Goal: Task Accomplishment & Management: Manage account settings

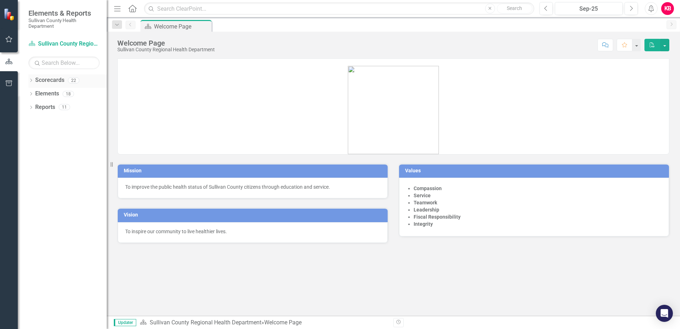
click at [30, 80] on icon "Dropdown" at bounding box center [30, 81] width 5 height 4
click at [34, 93] on icon "Dropdown" at bounding box center [34, 93] width 5 height 4
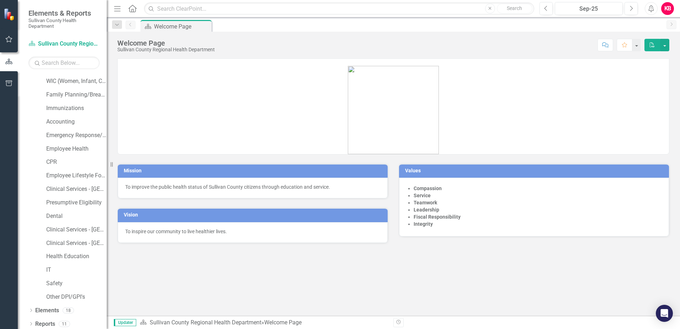
scroll to position [82, 0]
click at [58, 240] on link "Clinical Services - [GEOGRAPHIC_DATA]" at bounding box center [76, 241] width 60 height 8
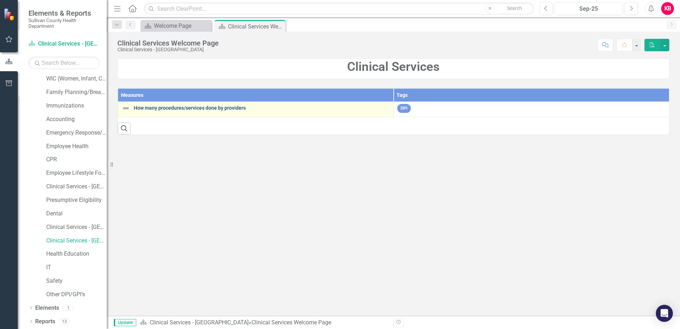
click at [179, 108] on link "How many procedures/services done by providers" at bounding box center [262, 107] width 256 height 5
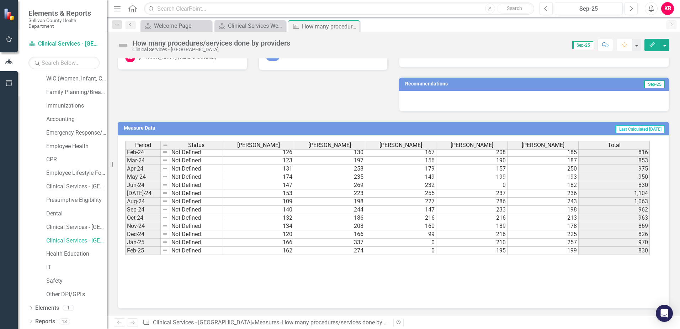
scroll to position [442, 0]
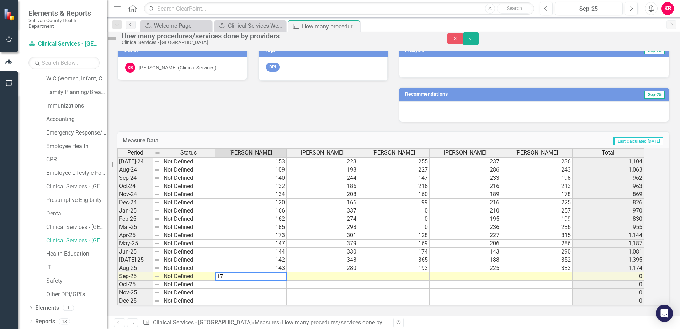
type textarea "170"
type textarea "305"
type textarea "181"
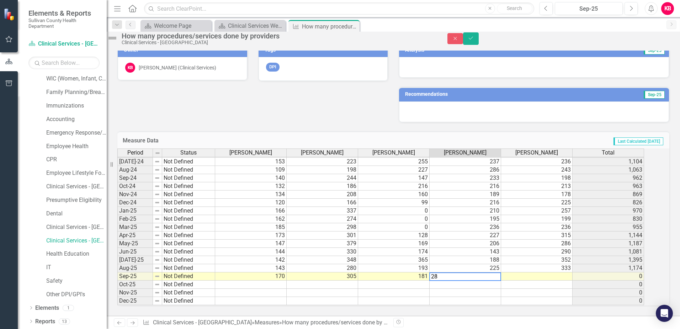
type textarea "288"
type textarea "166"
click at [479, 38] on button "Save" at bounding box center [471, 38] width 16 height 12
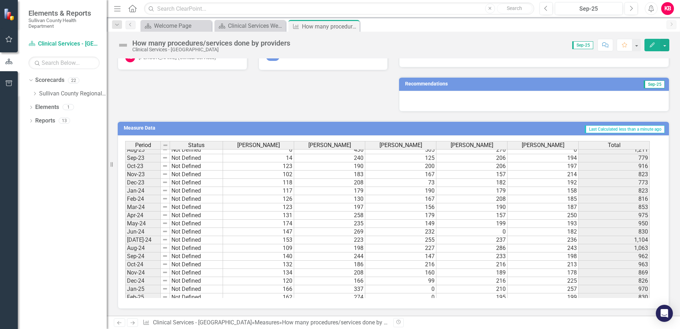
scroll to position [0, 0]
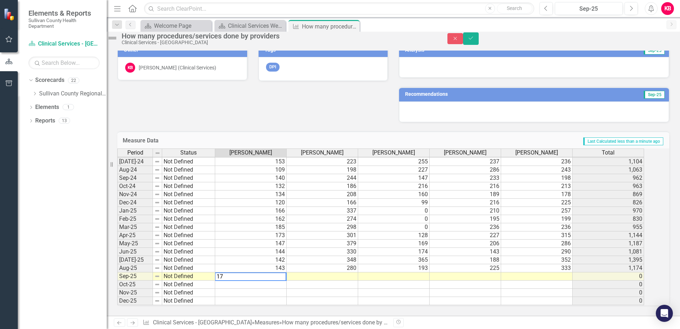
type textarea "170"
type textarea "4"
type textarea "305"
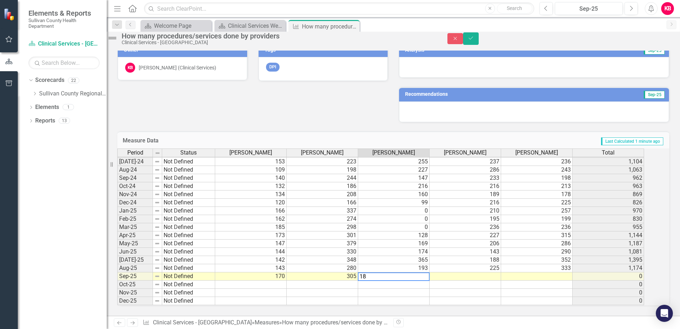
type textarea "181"
type textarea "288"
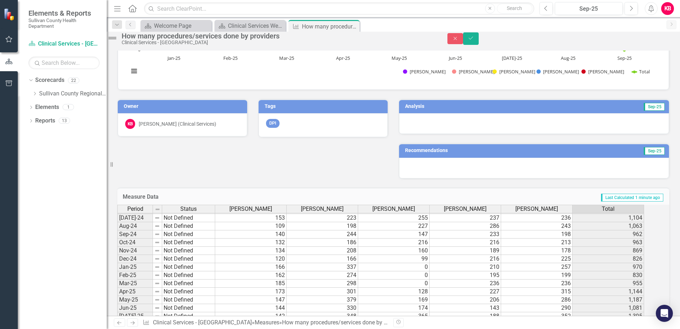
scroll to position [208, 0]
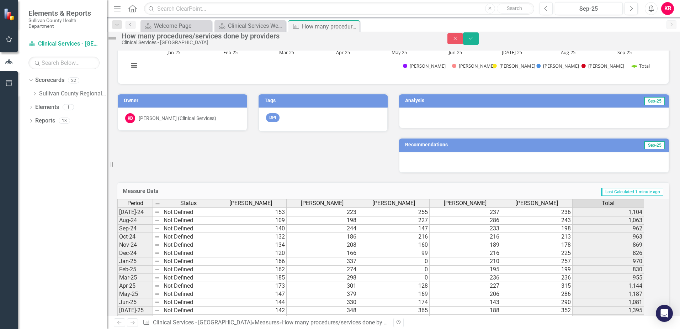
type textarea "166"
click at [413, 103] on h3 "Analysis" at bounding box center [466, 100] width 122 height 5
click at [426, 122] on div at bounding box center [534, 117] width 270 height 21
click at [462, 128] on div at bounding box center [534, 117] width 270 height 21
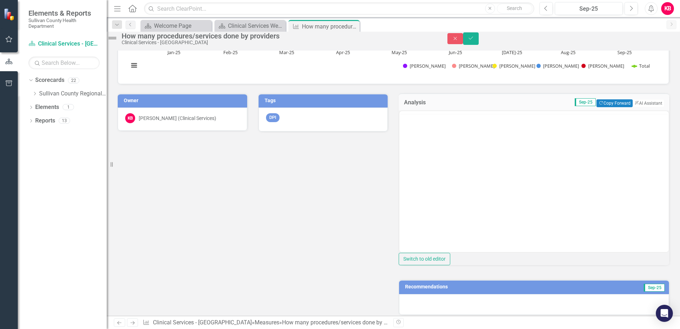
scroll to position [0, 0]
click at [638, 107] on button "ClearPoint AI AI Assistant" at bounding box center [648, 103] width 32 height 8
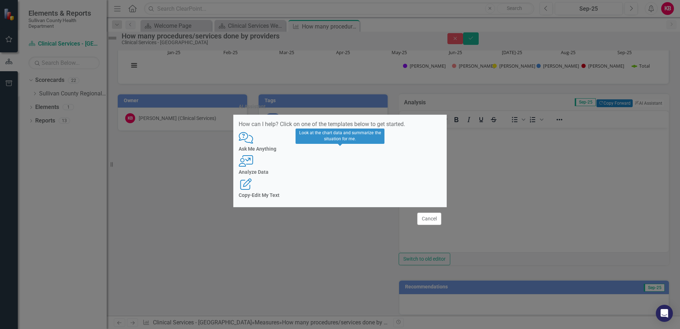
click at [333, 168] on div "User with Chart Analyze Data" at bounding box center [340, 165] width 203 height 20
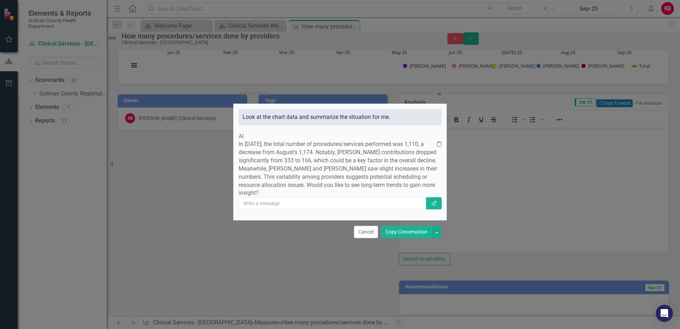
click at [404, 238] on button "Copy Conversation" at bounding box center [406, 232] width 51 height 12
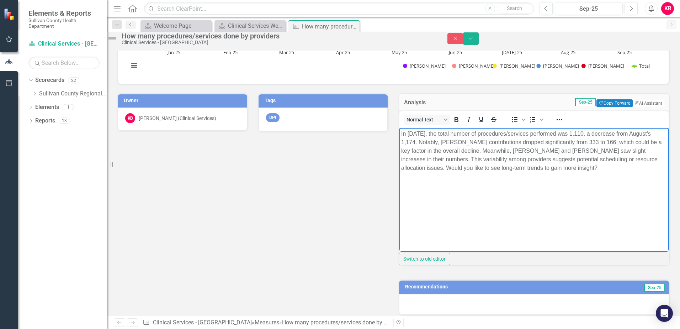
click at [425, 172] on p "In [DATE], the total number of procedures/services performed was 1,110, a decre…" at bounding box center [534, 151] width 266 height 43
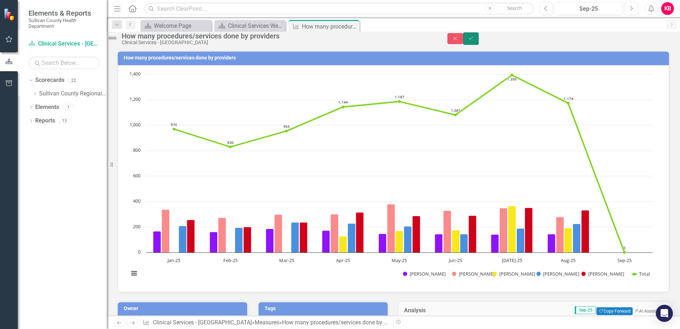
click at [474, 40] on icon "Save" at bounding box center [471, 38] width 6 height 5
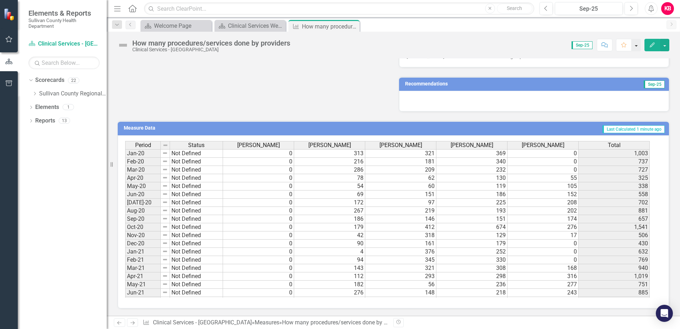
click at [636, 46] on button "button" at bounding box center [636, 45] width 9 height 12
click at [32, 121] on icon at bounding box center [31, 120] width 2 height 3
click at [58, 146] on div "Clinical Services Welcome Page" at bounding box center [72, 145] width 69 height 6
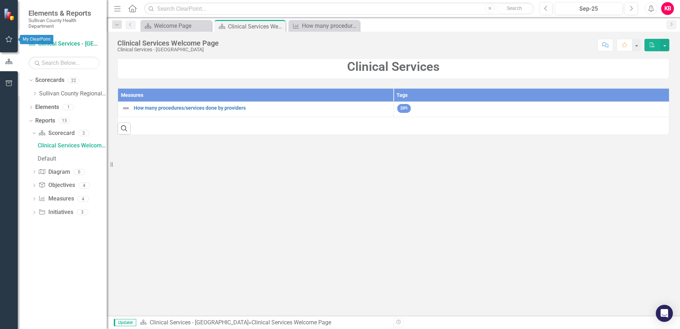
click at [8, 40] on icon "button" at bounding box center [8, 39] width 7 height 6
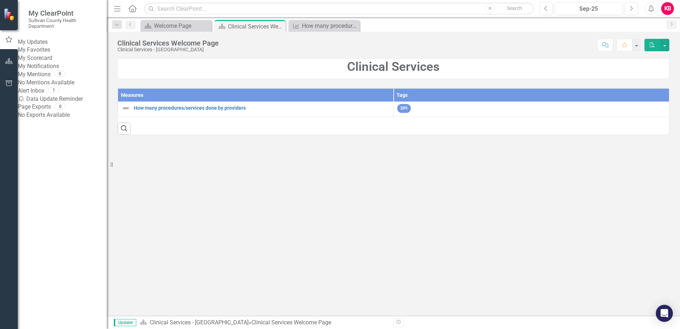
click at [61, 103] on div "Notification Data Update Reminder" at bounding box center [62, 99] width 89 height 8
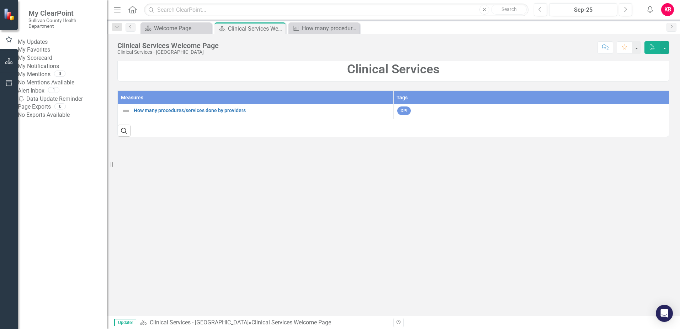
click at [44, 95] on link "Alert Inbox" at bounding box center [31, 91] width 27 height 8
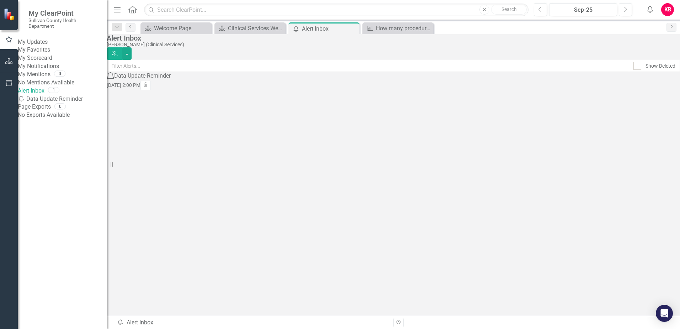
click at [160, 80] on div "Data Update Reminder" at bounding box center [142, 76] width 57 height 8
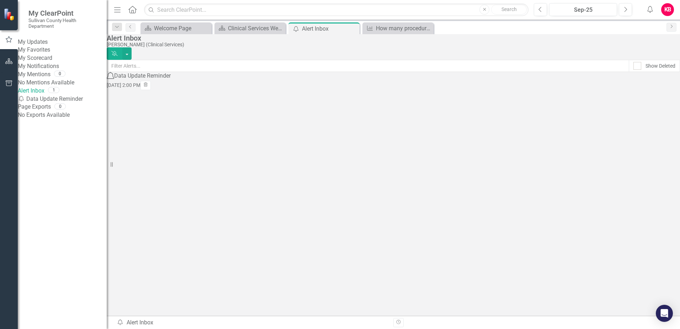
click at [44, 43] on link "My Updates" at bounding box center [62, 42] width 89 height 8
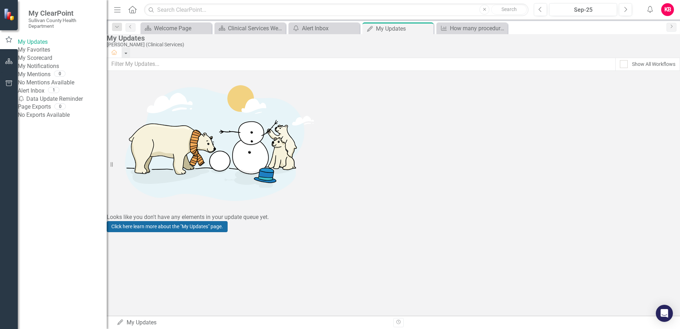
click at [228, 221] on link "Click here learn more about the "My Updates" page." at bounding box center [167, 226] width 121 height 11
click at [45, 62] on link "My Scorecard" at bounding box center [62, 58] width 89 height 8
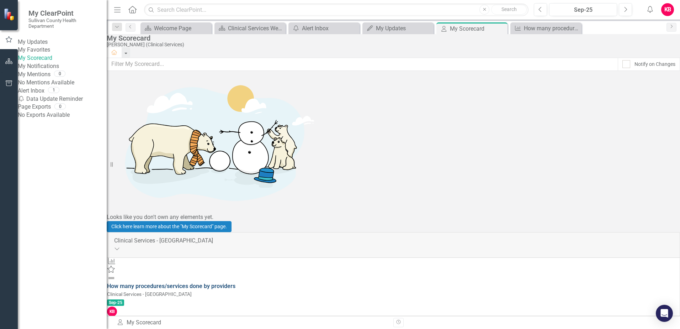
click at [236, 283] on link "How many procedures/services done by providers" at bounding box center [171, 286] width 128 height 7
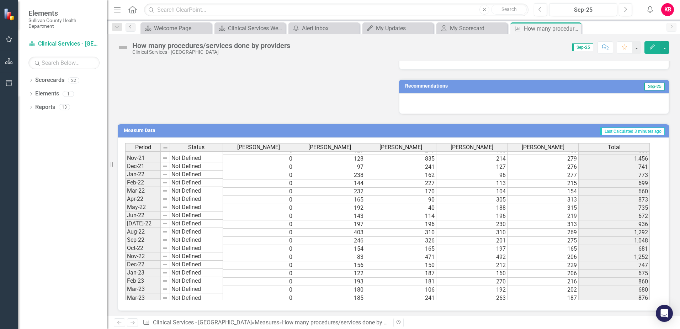
scroll to position [178, 0]
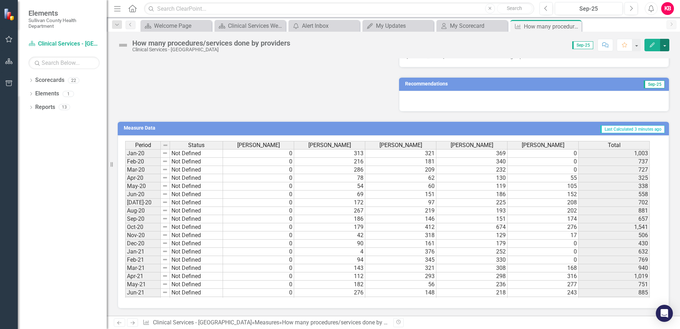
click at [665, 45] on button "button" at bounding box center [664, 45] width 9 height 12
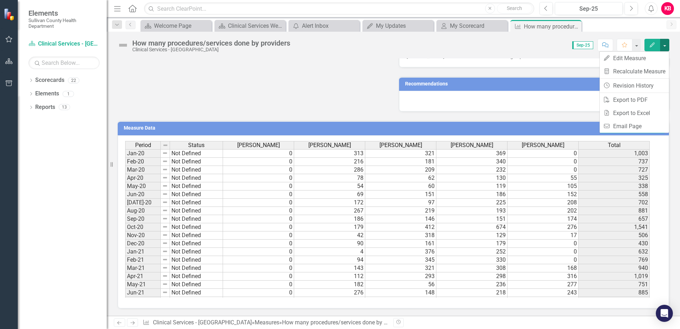
click at [665, 45] on button "button" at bounding box center [664, 45] width 9 height 12
